Goal: Task Accomplishment & Management: Manage account settings

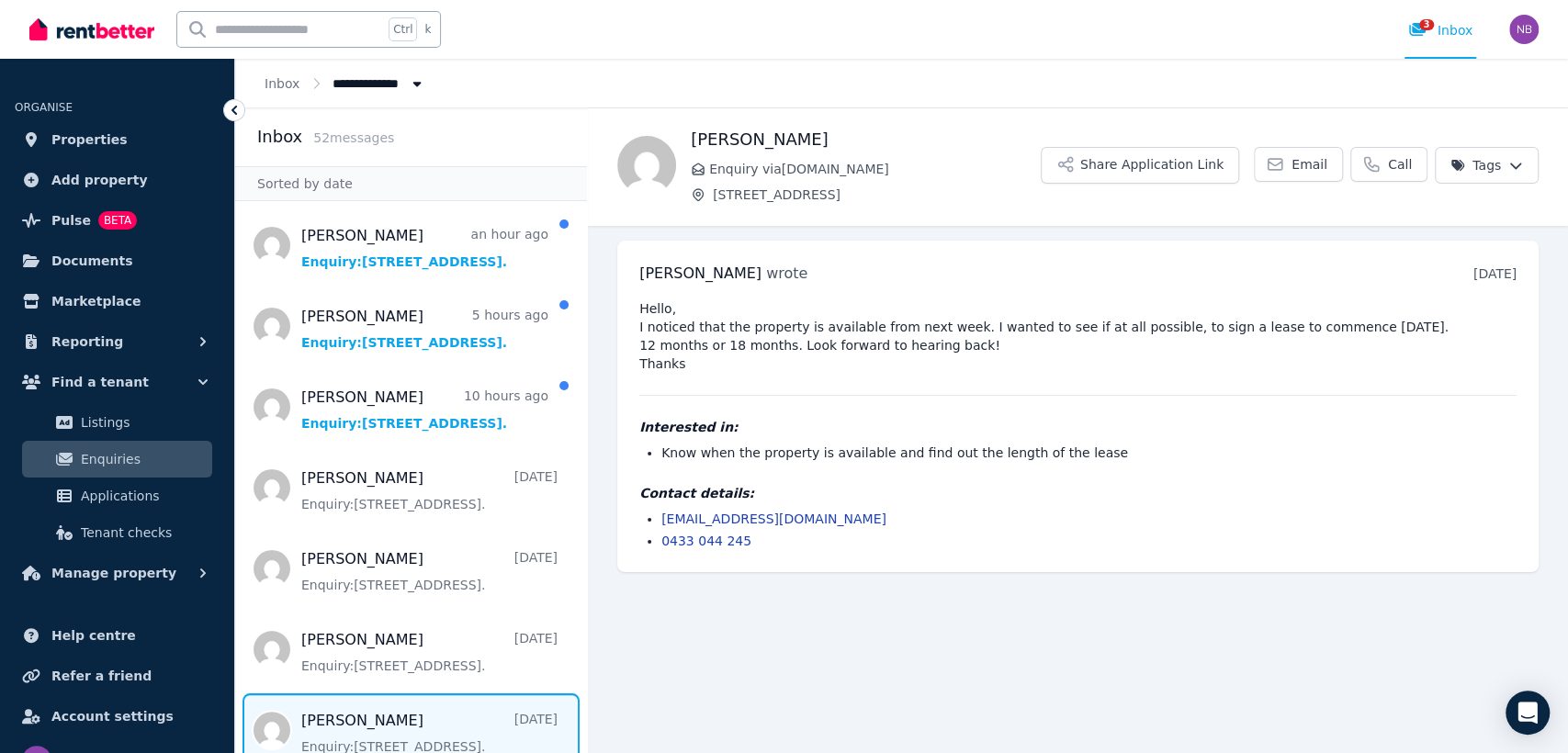
click at [901, 731] on main "Back [PERSON_NAME] Enquiry via [DOMAIN_NAME] [STREET_ADDRESS] Application Link …" at bounding box center [1078, 431] width 981 height 646
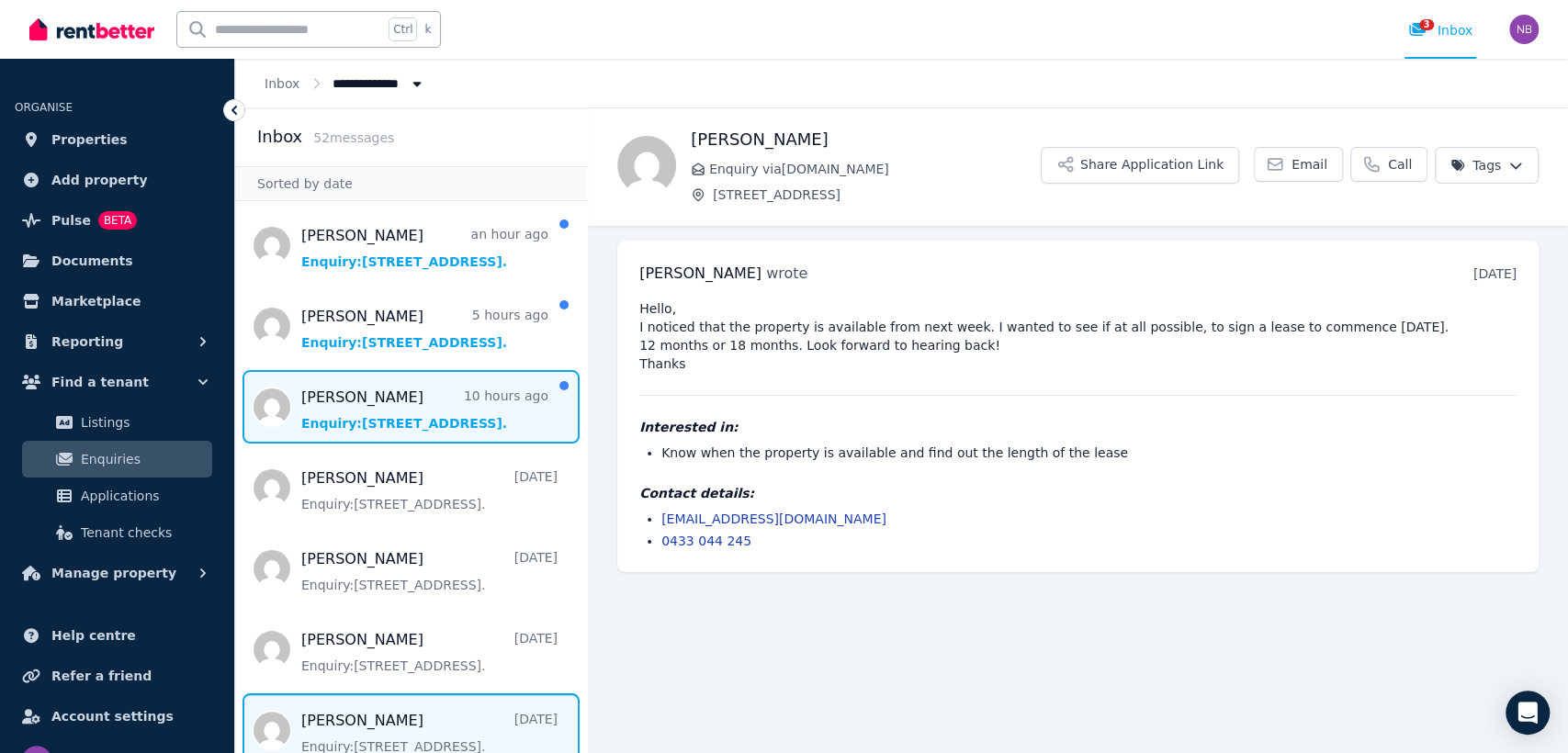
click at [338, 392] on span "Message list" at bounding box center [411, 406] width 352 height 73
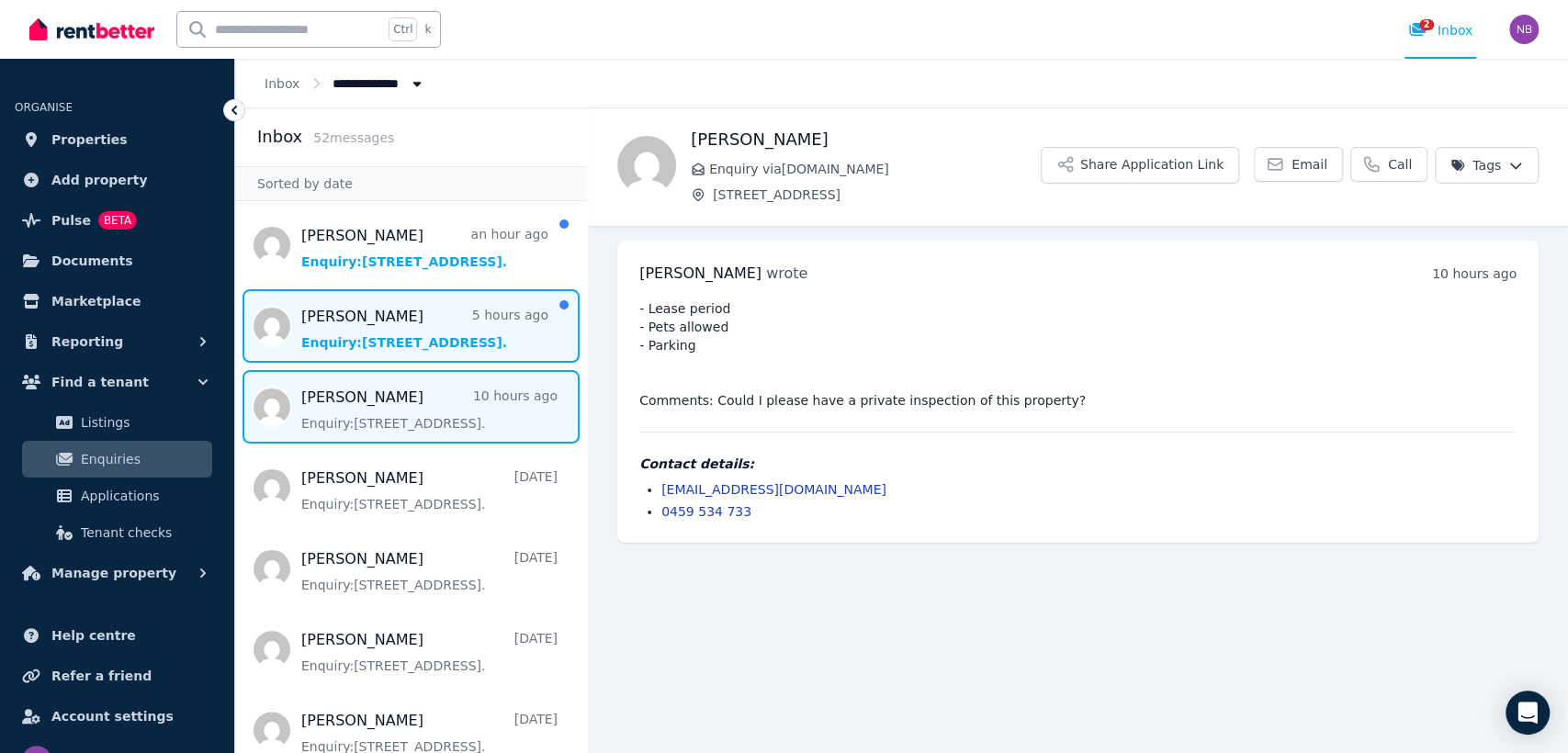
click at [381, 317] on span "Message list" at bounding box center [411, 326] width 352 height 73
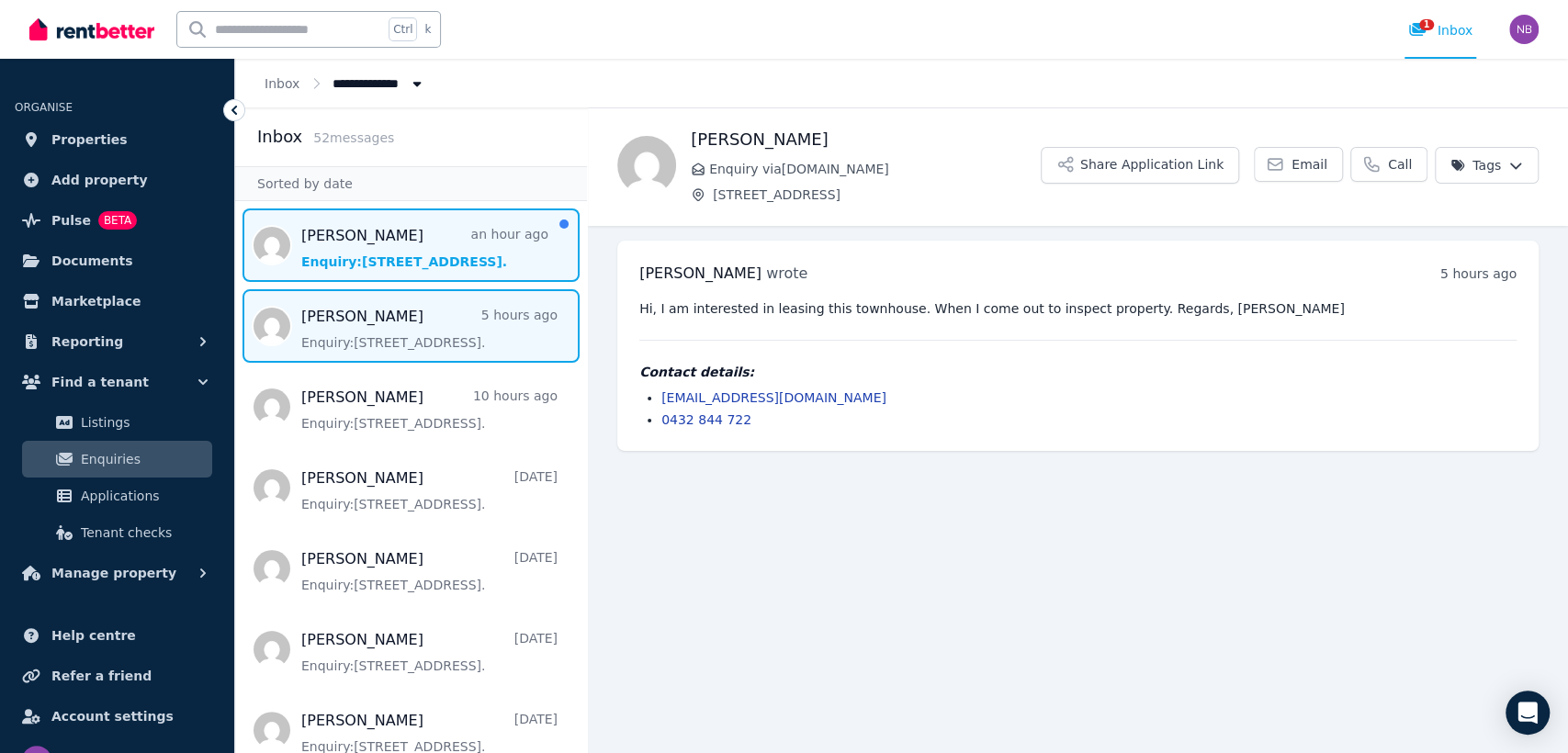
click at [379, 261] on span "Message list" at bounding box center [411, 245] width 352 height 73
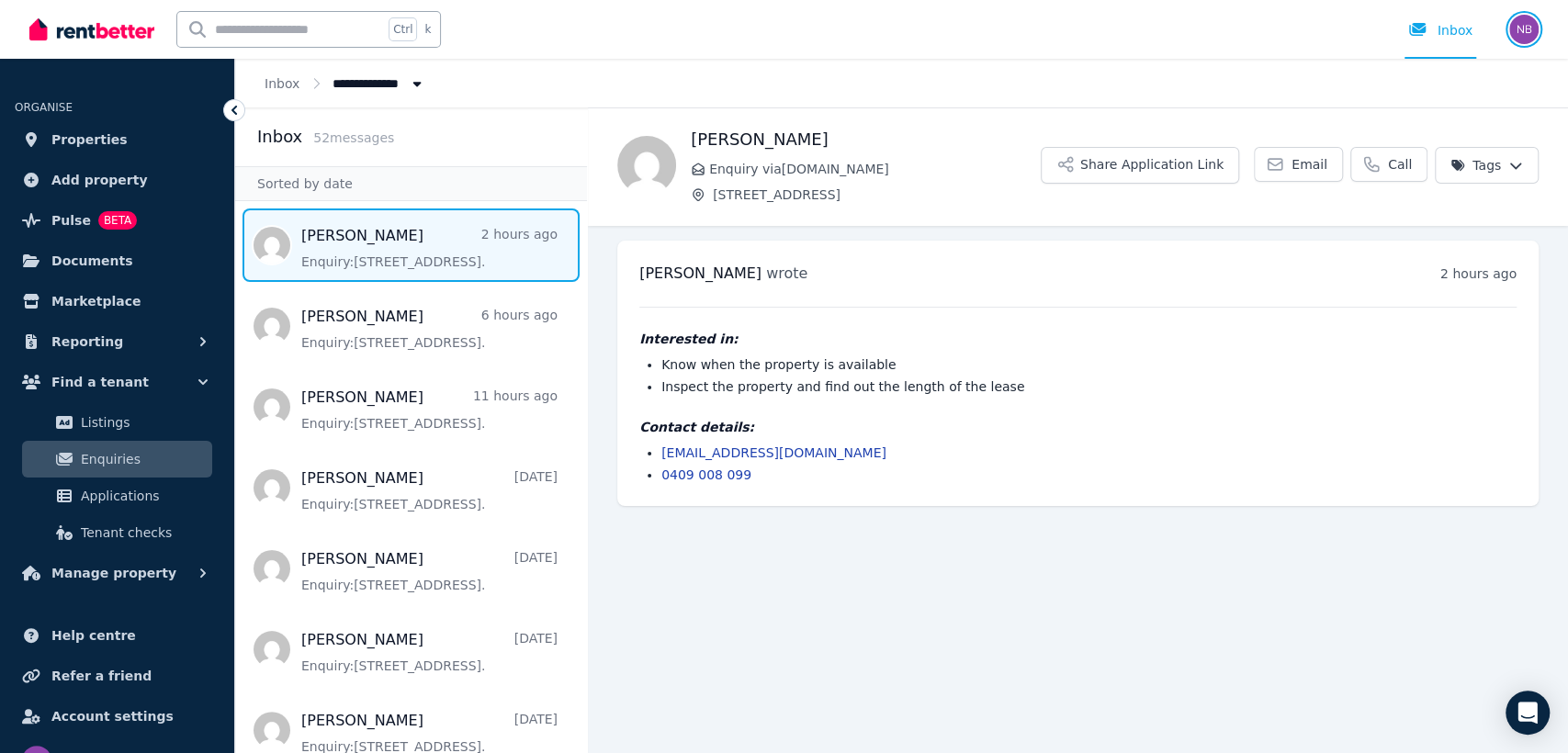
click at [1529, 25] on img "button" at bounding box center [1524, 29] width 29 height 29
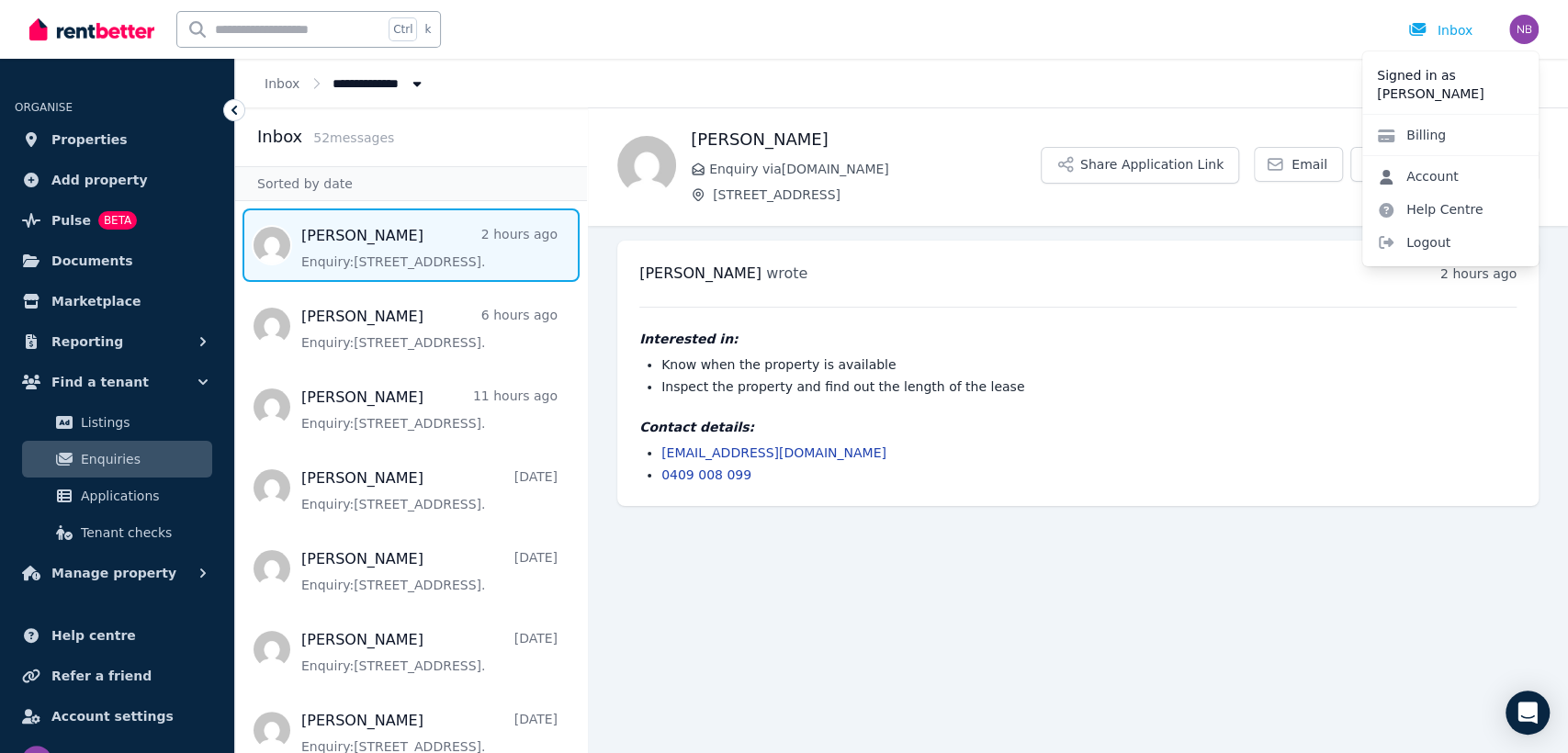
click at [1441, 183] on link "Account" at bounding box center [1418, 176] width 111 height 33
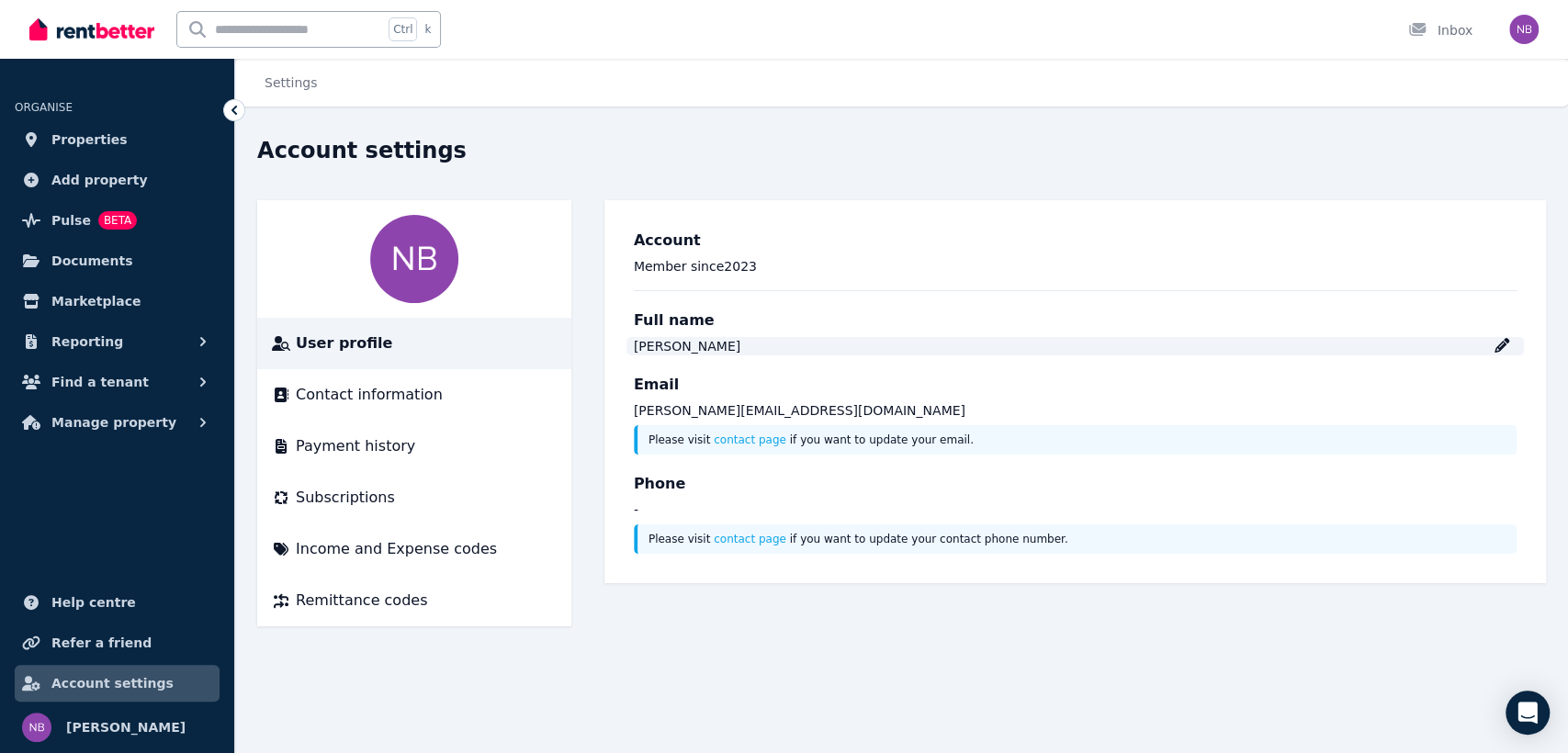
click at [1503, 348] on icon at bounding box center [1502, 346] width 15 height 15
click at [718, 422] on div "Email nadia@business-me.com Please visit contact page if you want to update you…" at bounding box center [1075, 414] width 883 height 81
click at [732, 444] on link "contact page" at bounding box center [749, 440] width 72 height 13
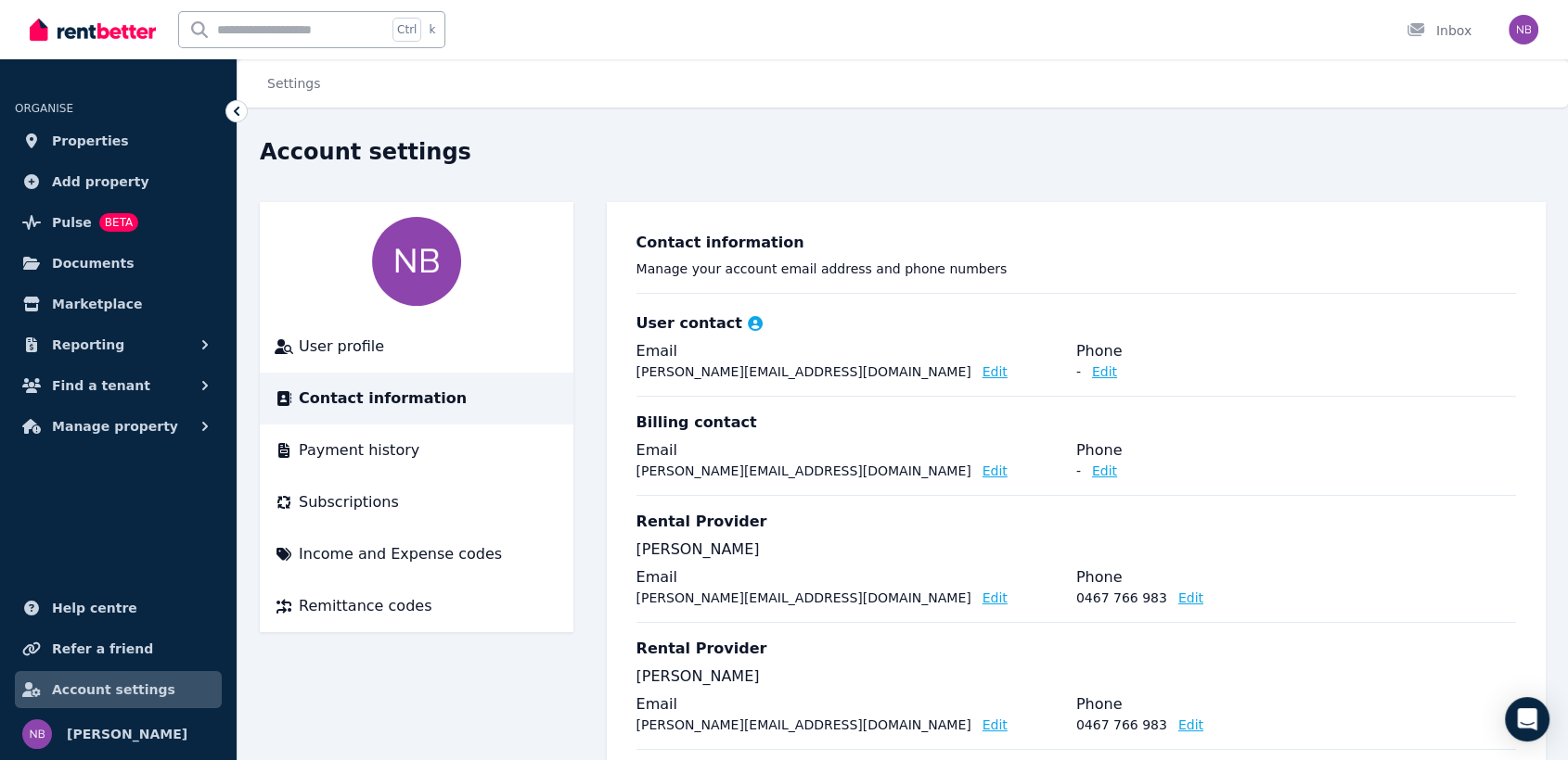
click at [1056, 351] on legend "Email" at bounding box center [856, 352] width 440 height 23
click at [231, 113] on icon at bounding box center [236, 112] width 19 height 19
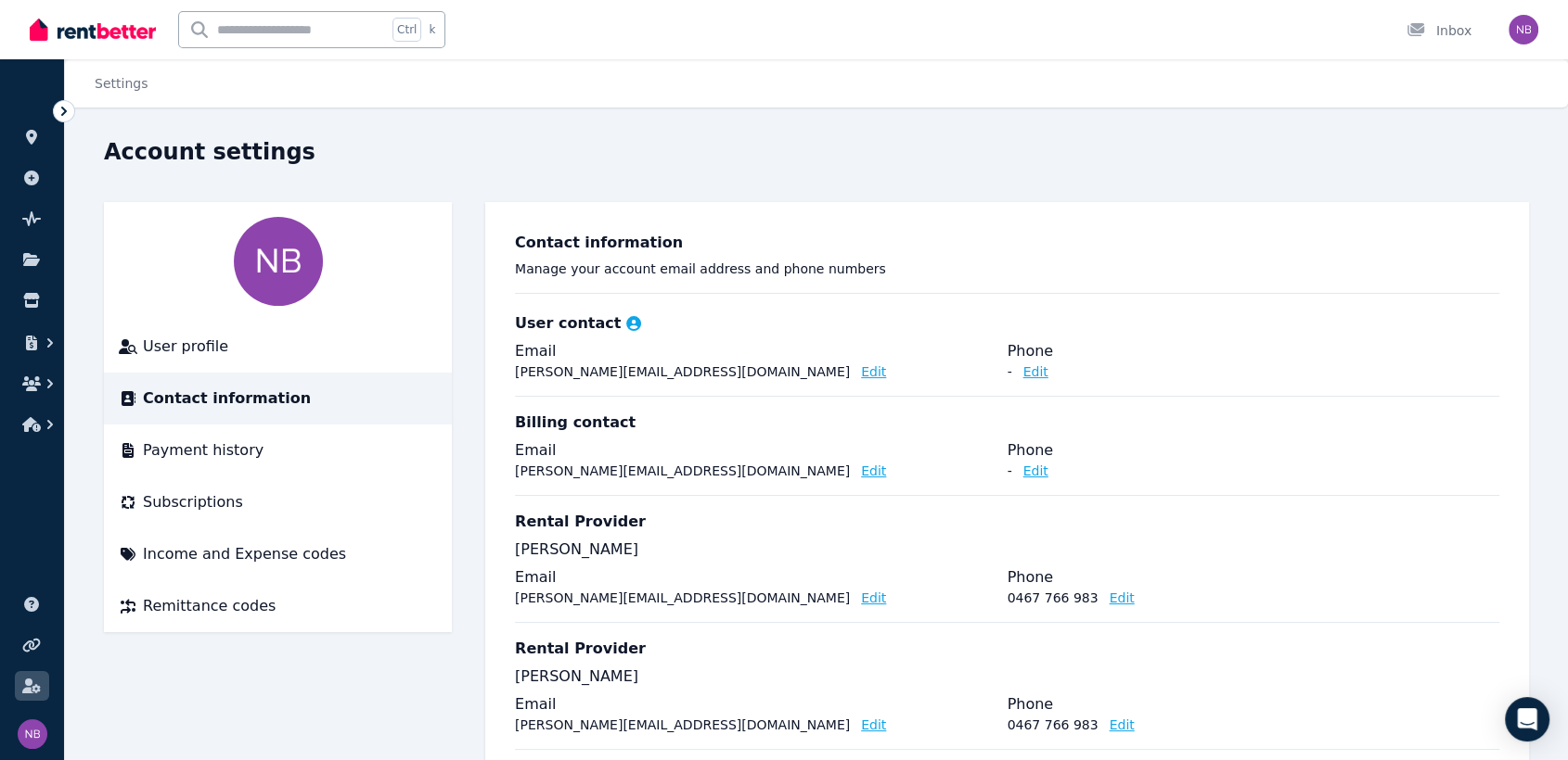
click at [63, 106] on icon at bounding box center [64, 112] width 19 height 19
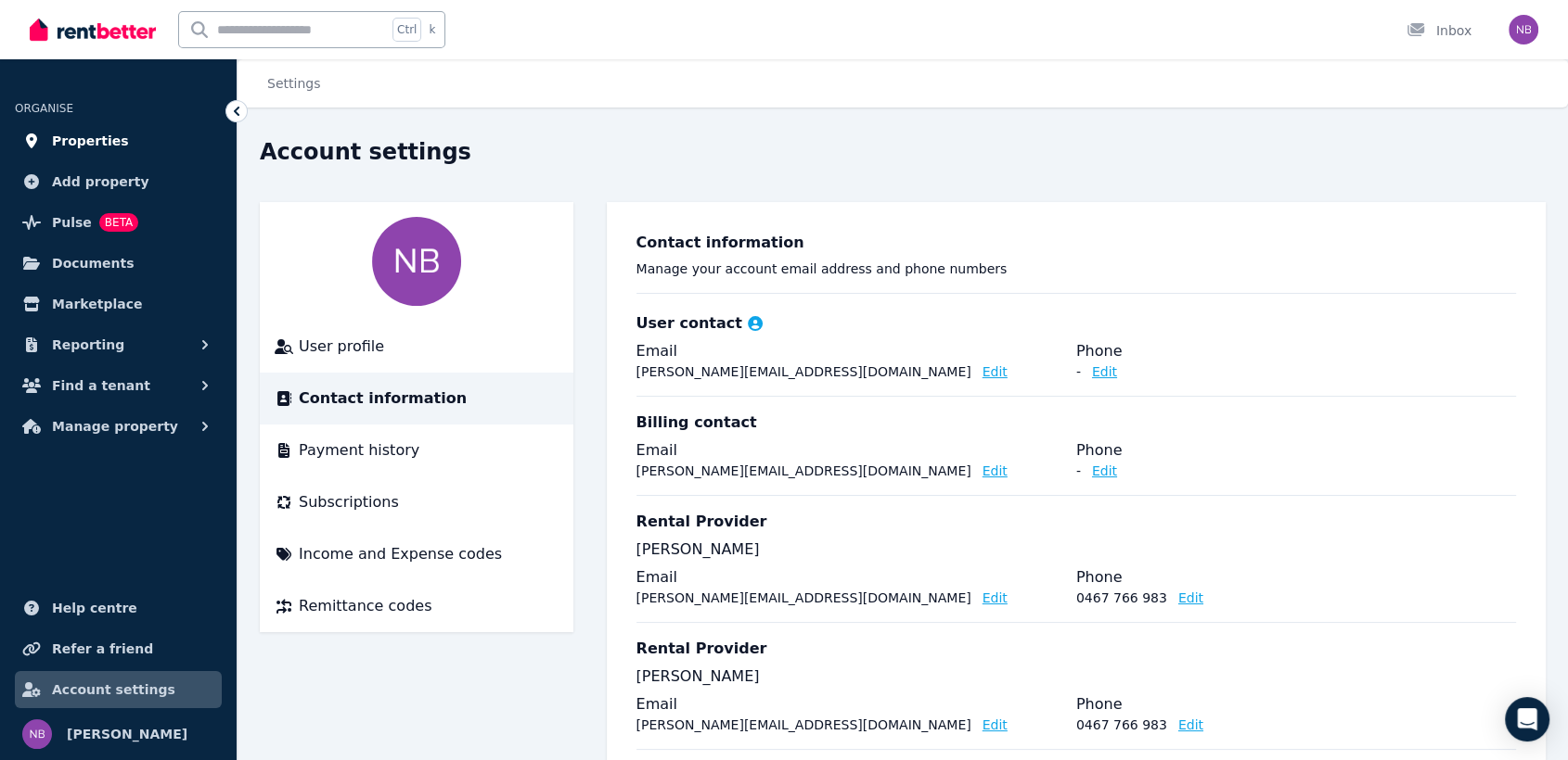
click at [91, 135] on span "Properties" at bounding box center [90, 141] width 77 height 23
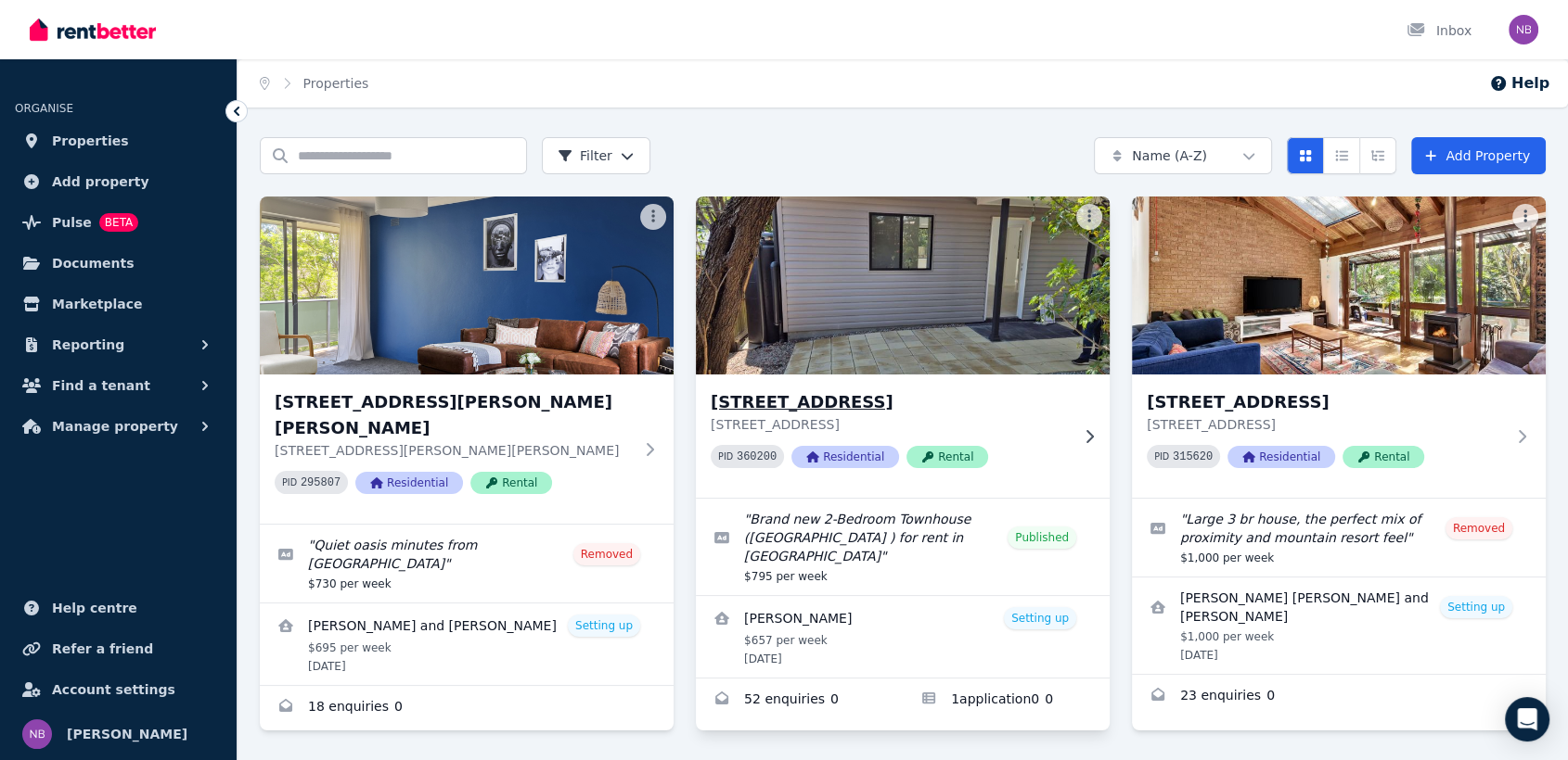
click at [876, 397] on h3 "[STREET_ADDRESS]" at bounding box center [889, 402] width 358 height 26
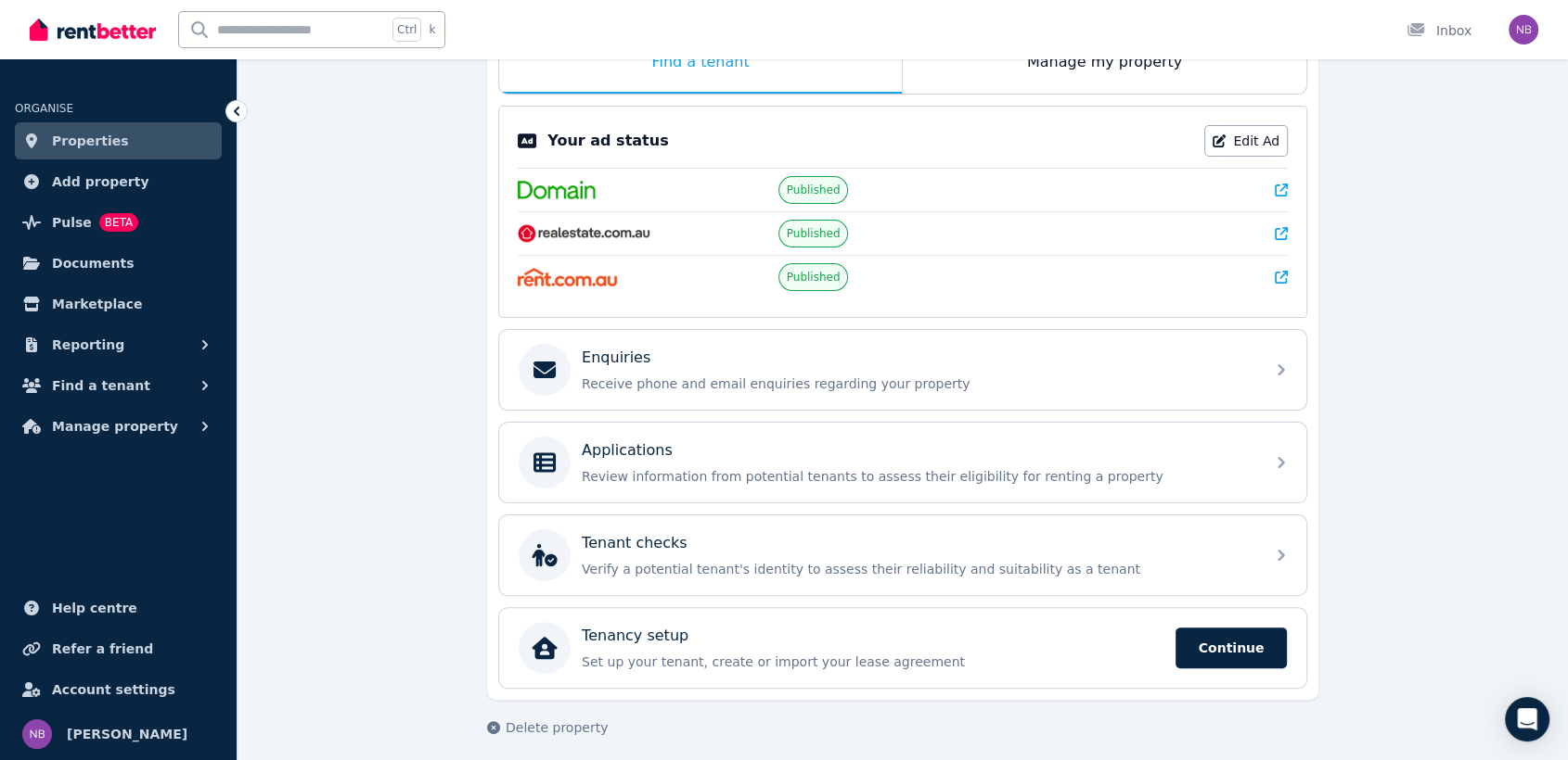
scroll to position [337, 0]
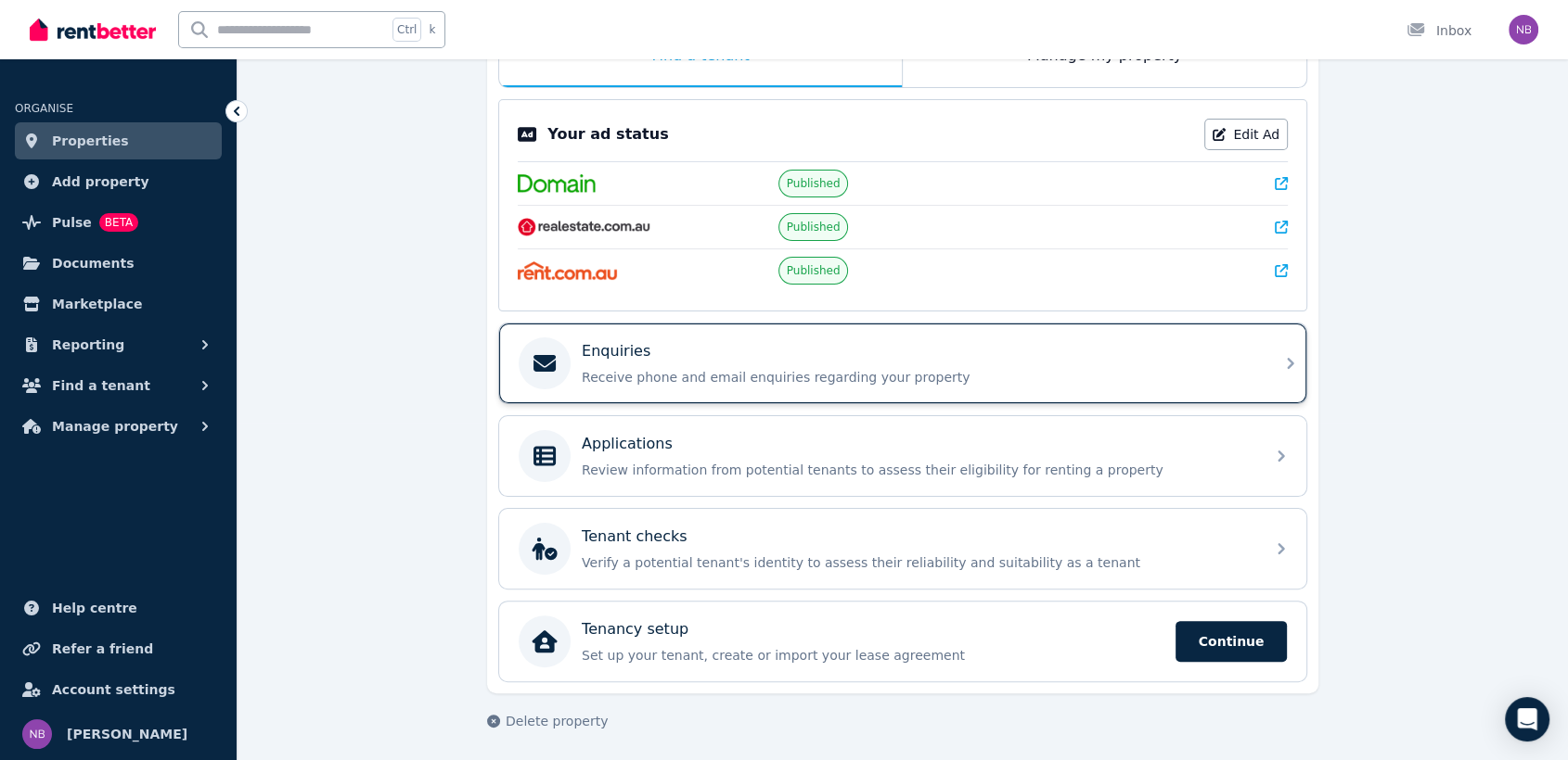
click at [631, 368] on p "Receive phone and email enquiries regarding your property" at bounding box center [917, 377] width 671 height 19
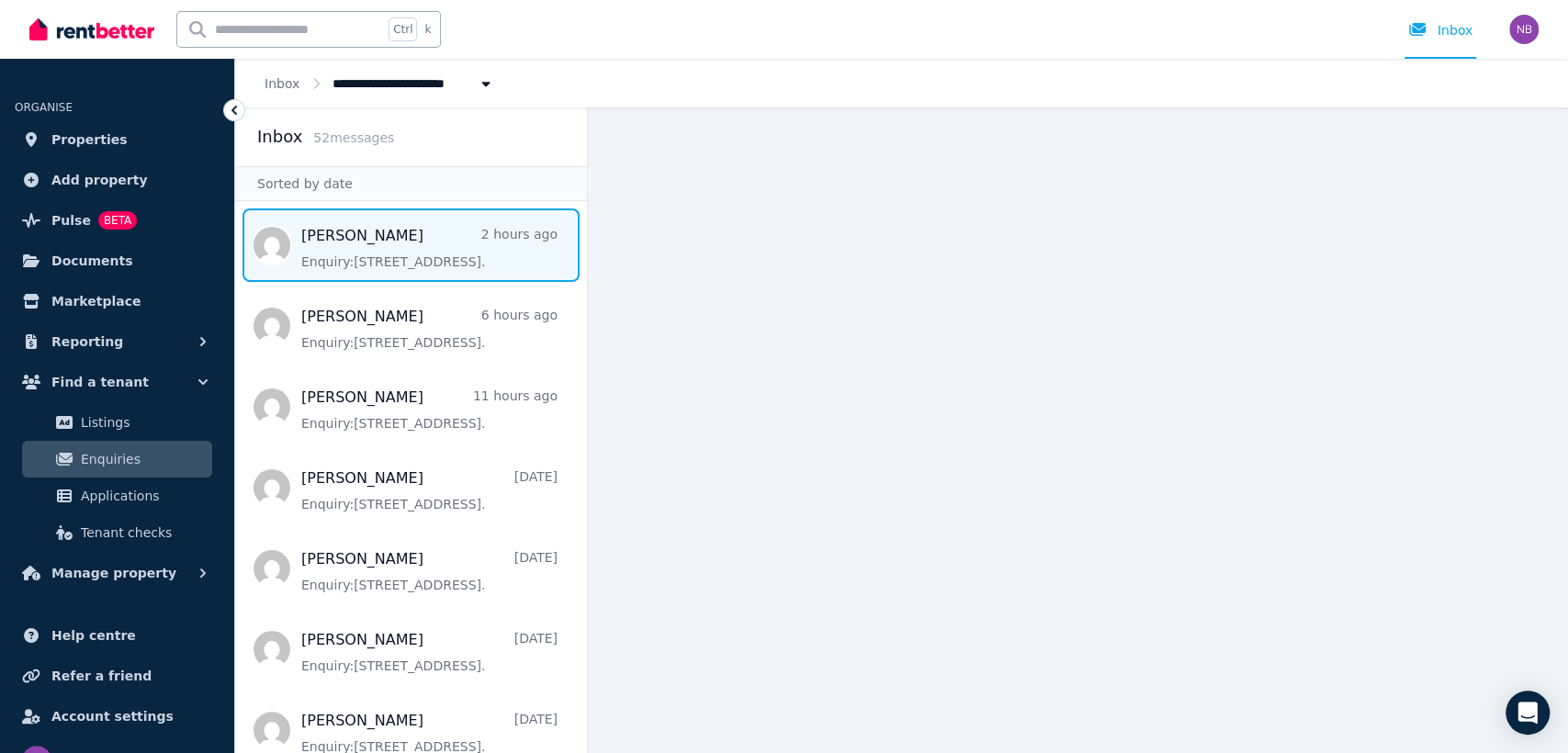
click at [348, 231] on span "Message list" at bounding box center [411, 245] width 352 height 73
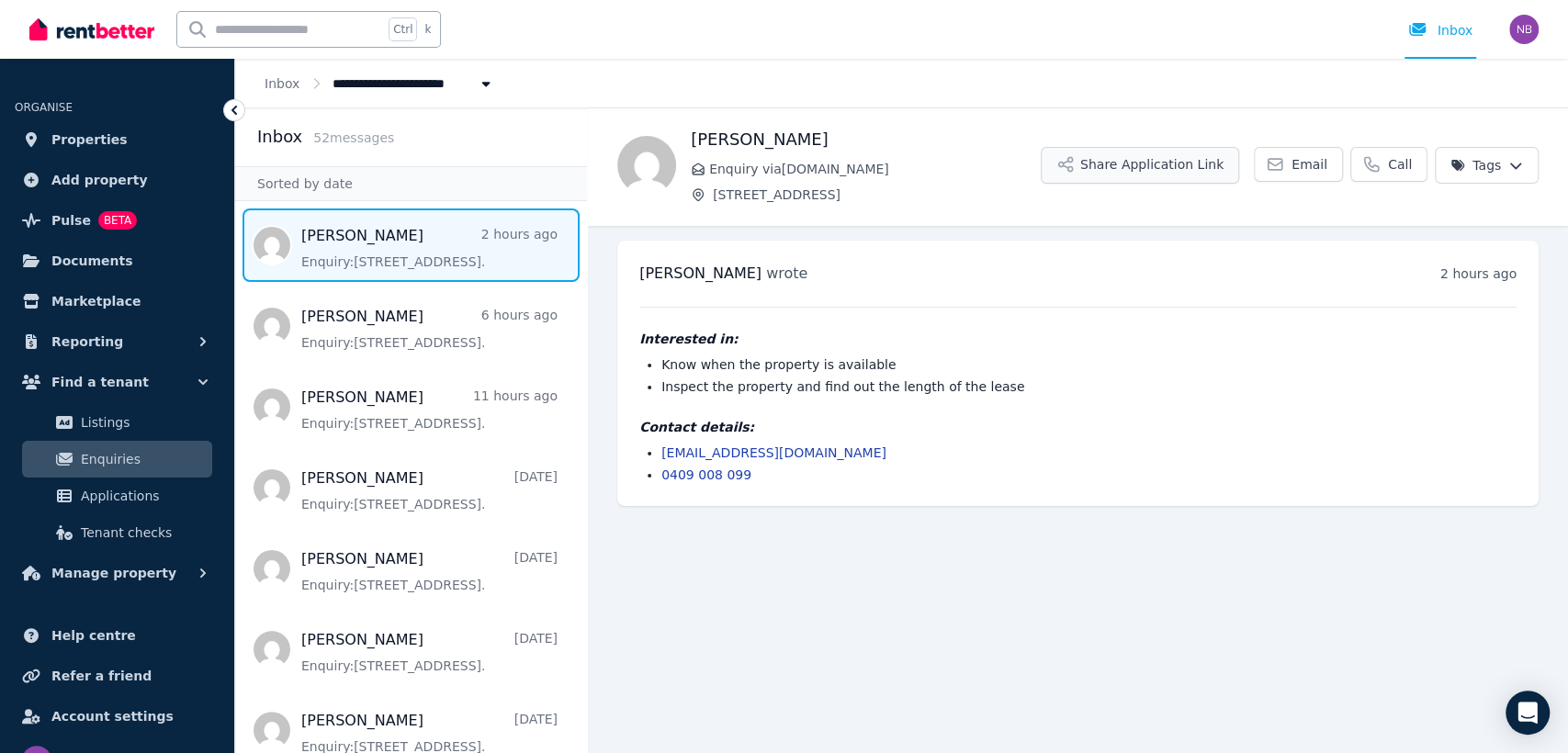
click at [1133, 164] on button "Share Application Link" at bounding box center [1140, 165] width 199 height 37
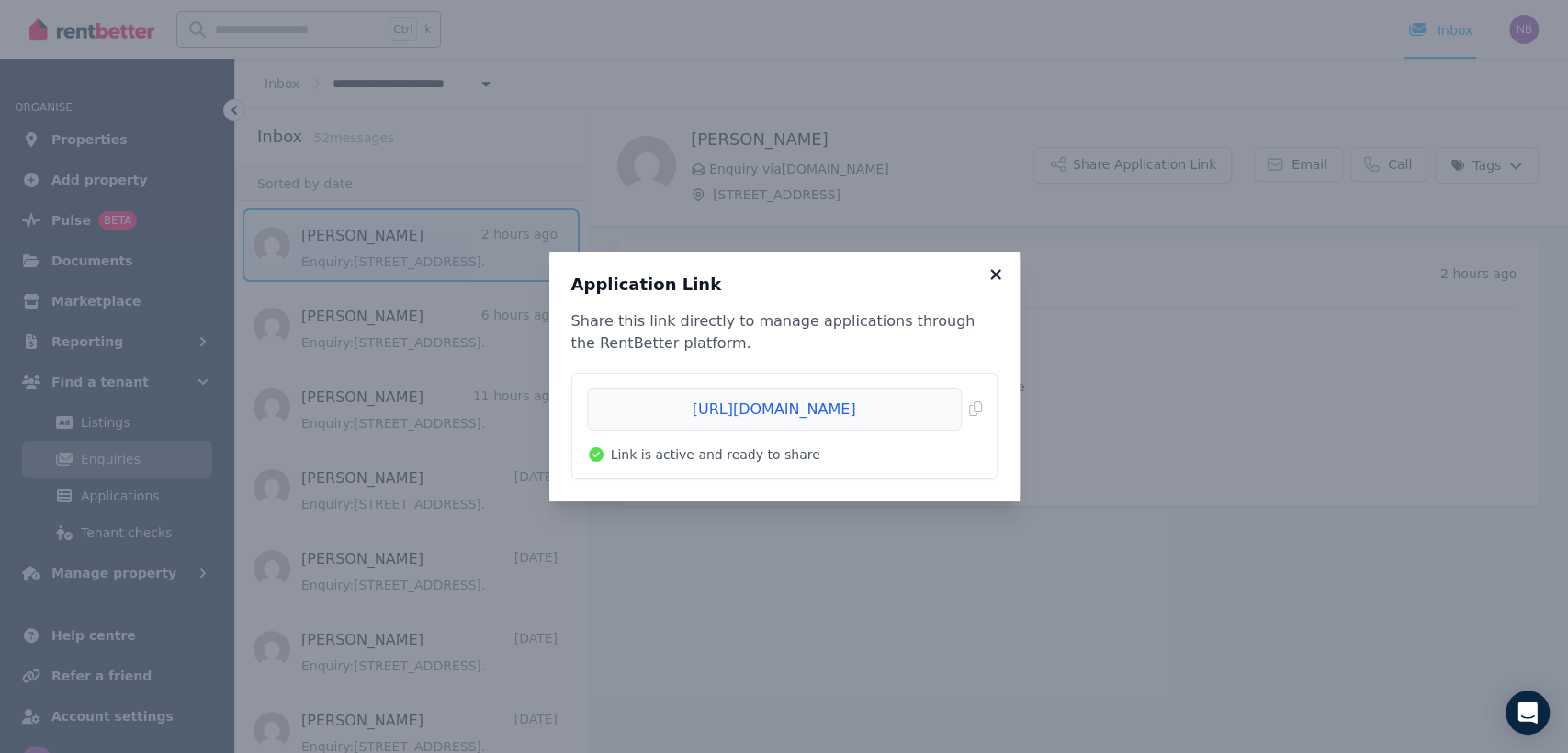
click at [1000, 266] on icon at bounding box center [996, 274] width 19 height 17
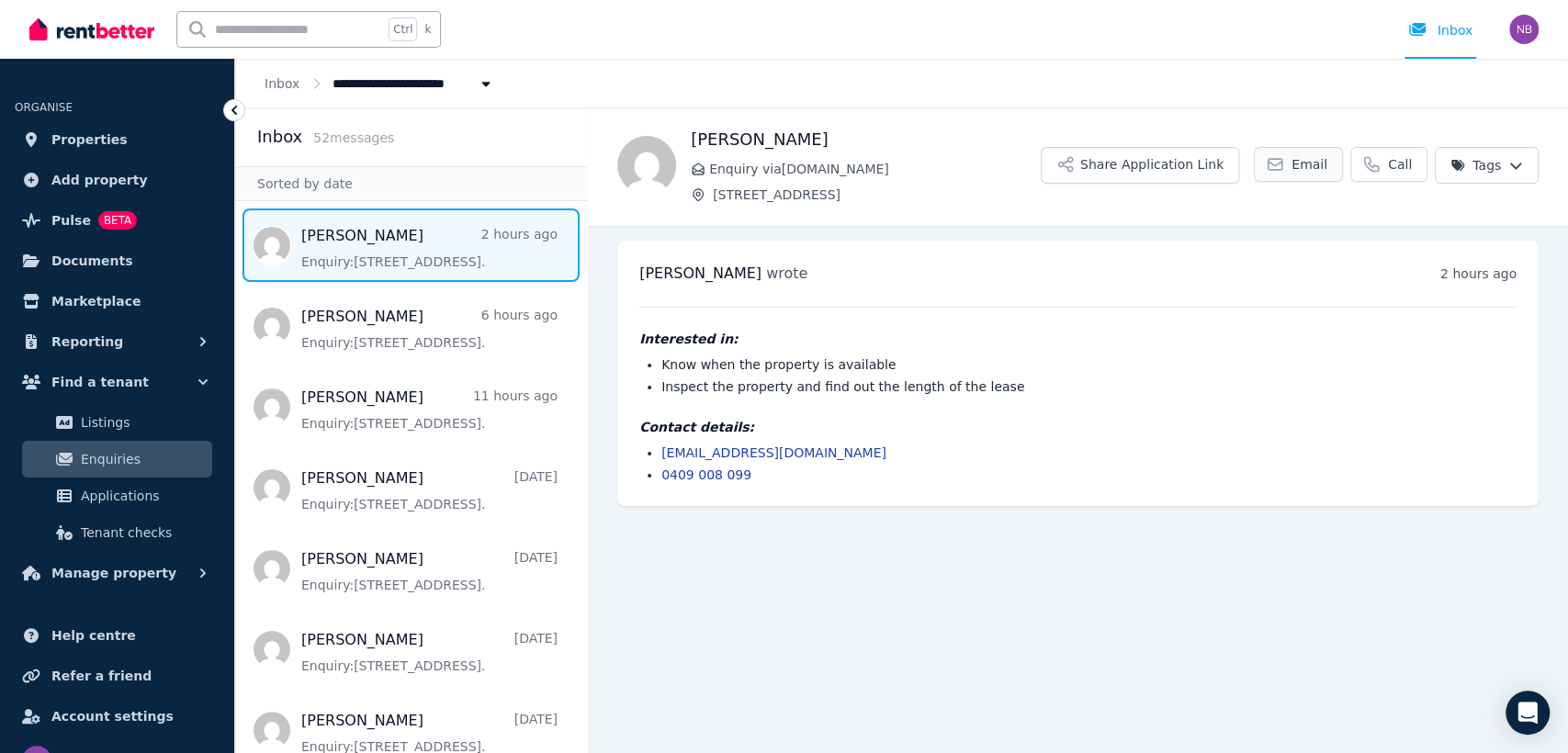
click at [1284, 161] on icon at bounding box center [1276, 165] width 19 height 19
